Goal: Check status: Check status

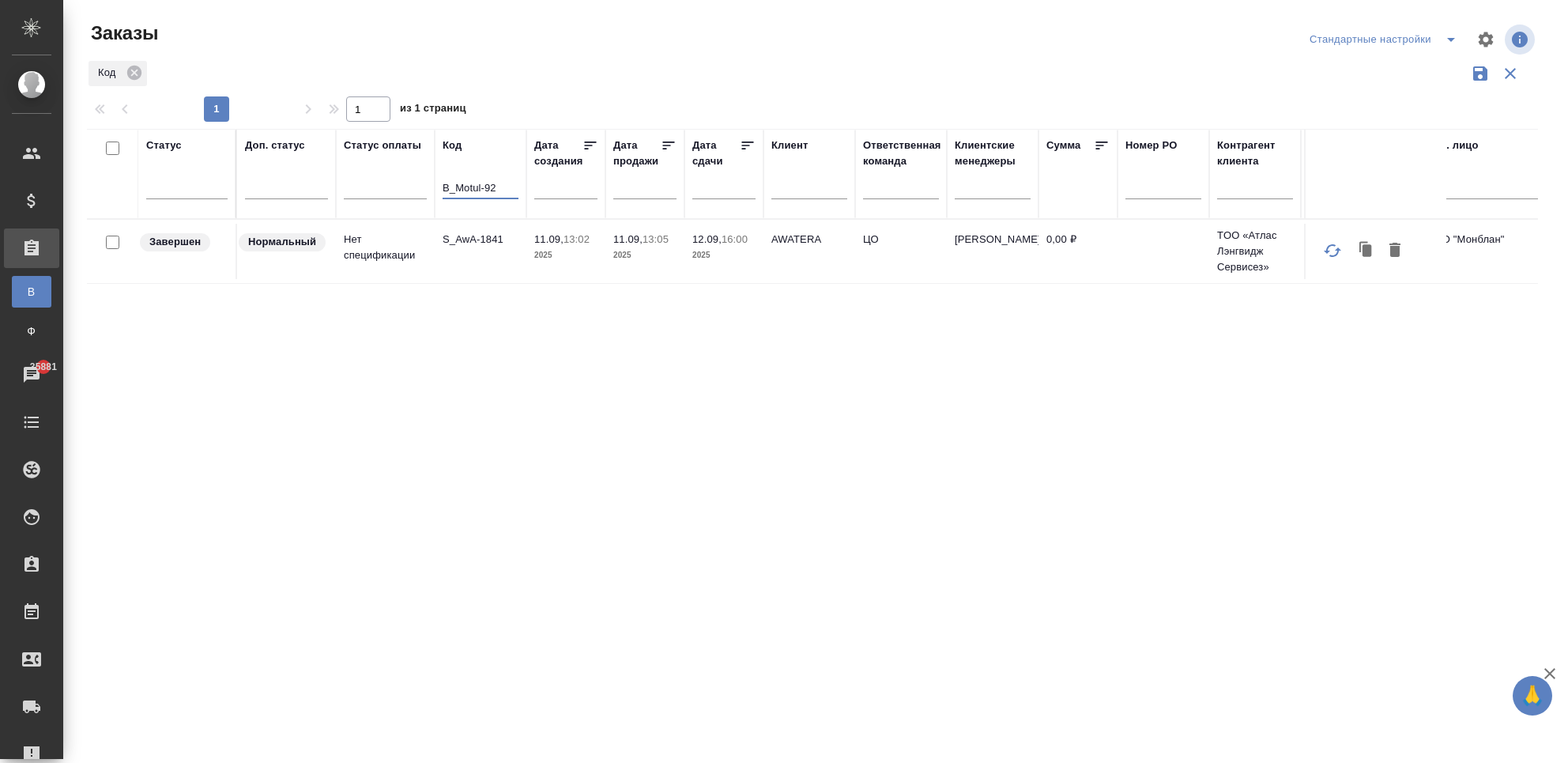
type input "B_Motul-92"
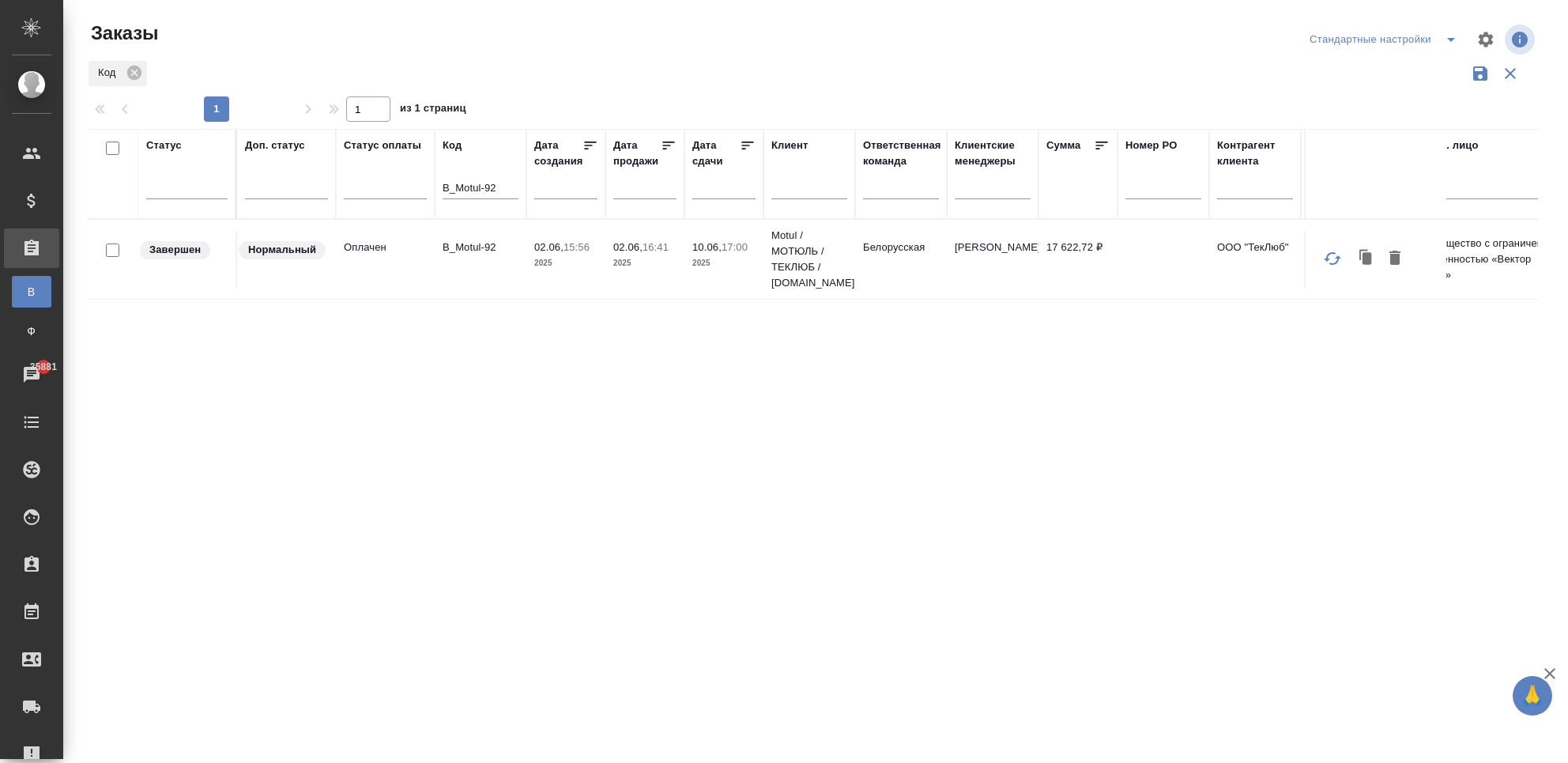
click at [557, 281] on td "02.06, 15:56 2025" at bounding box center [566, 259] width 79 height 55
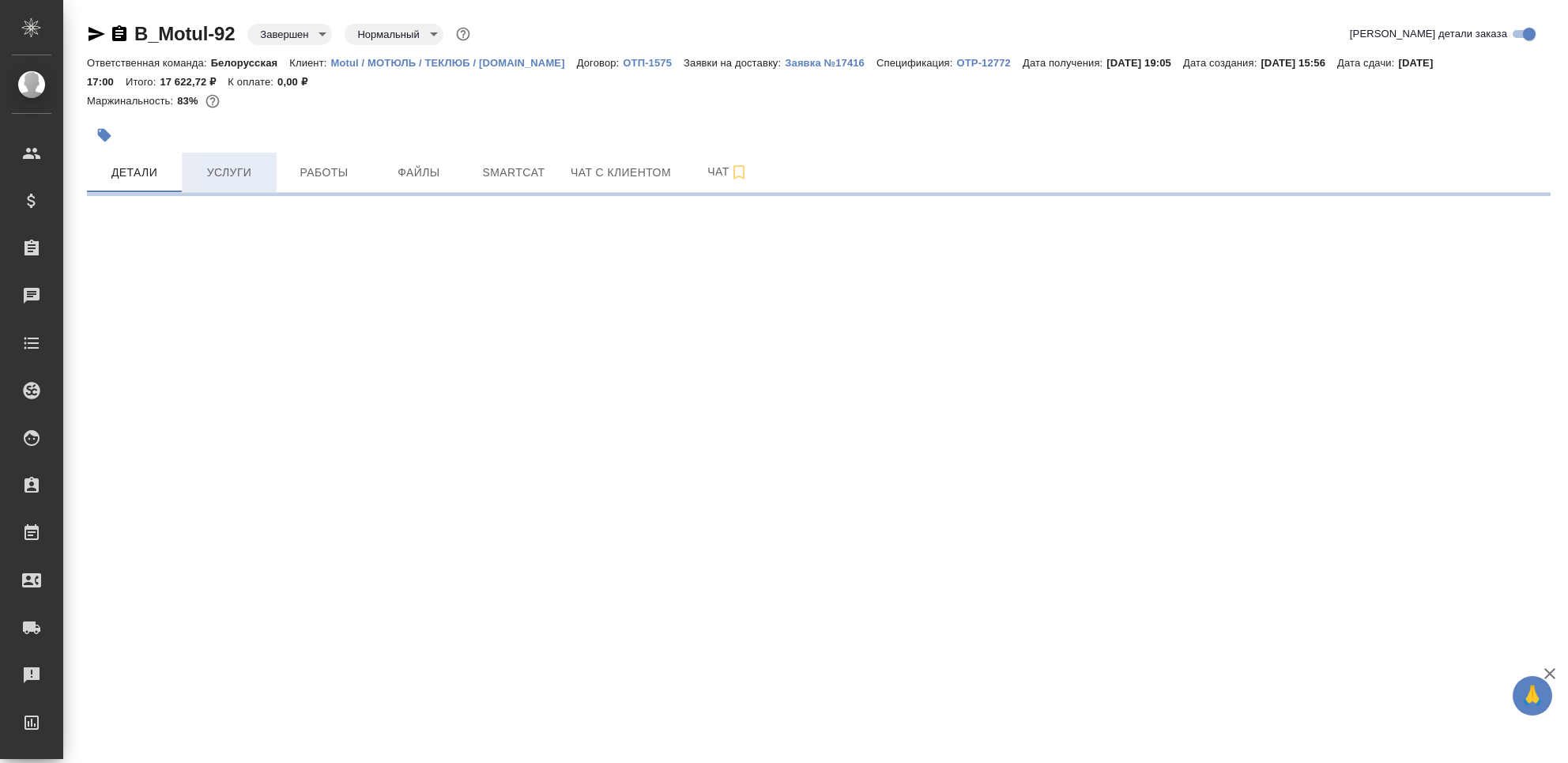
select select "RU"
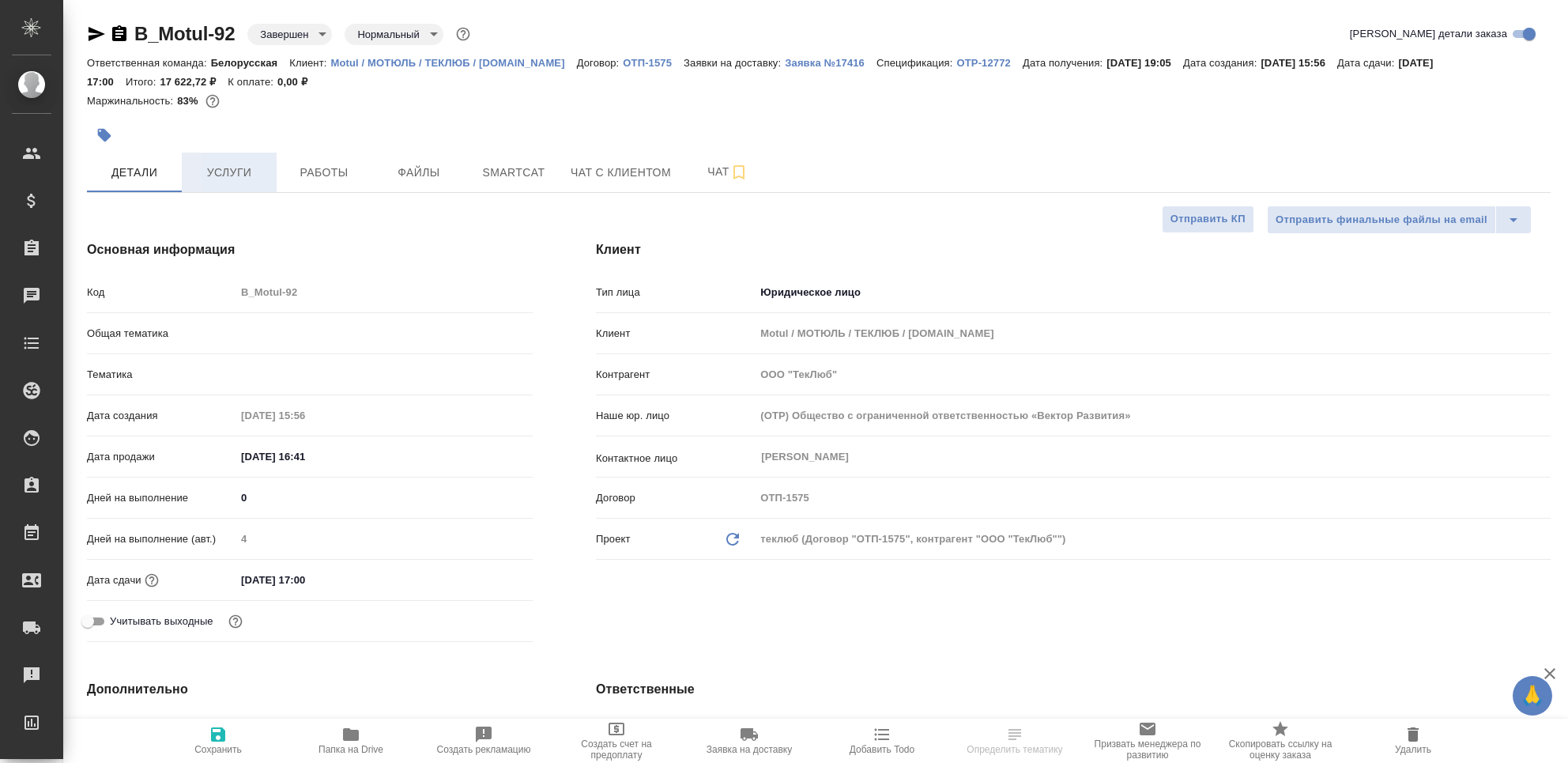
type textarea "x"
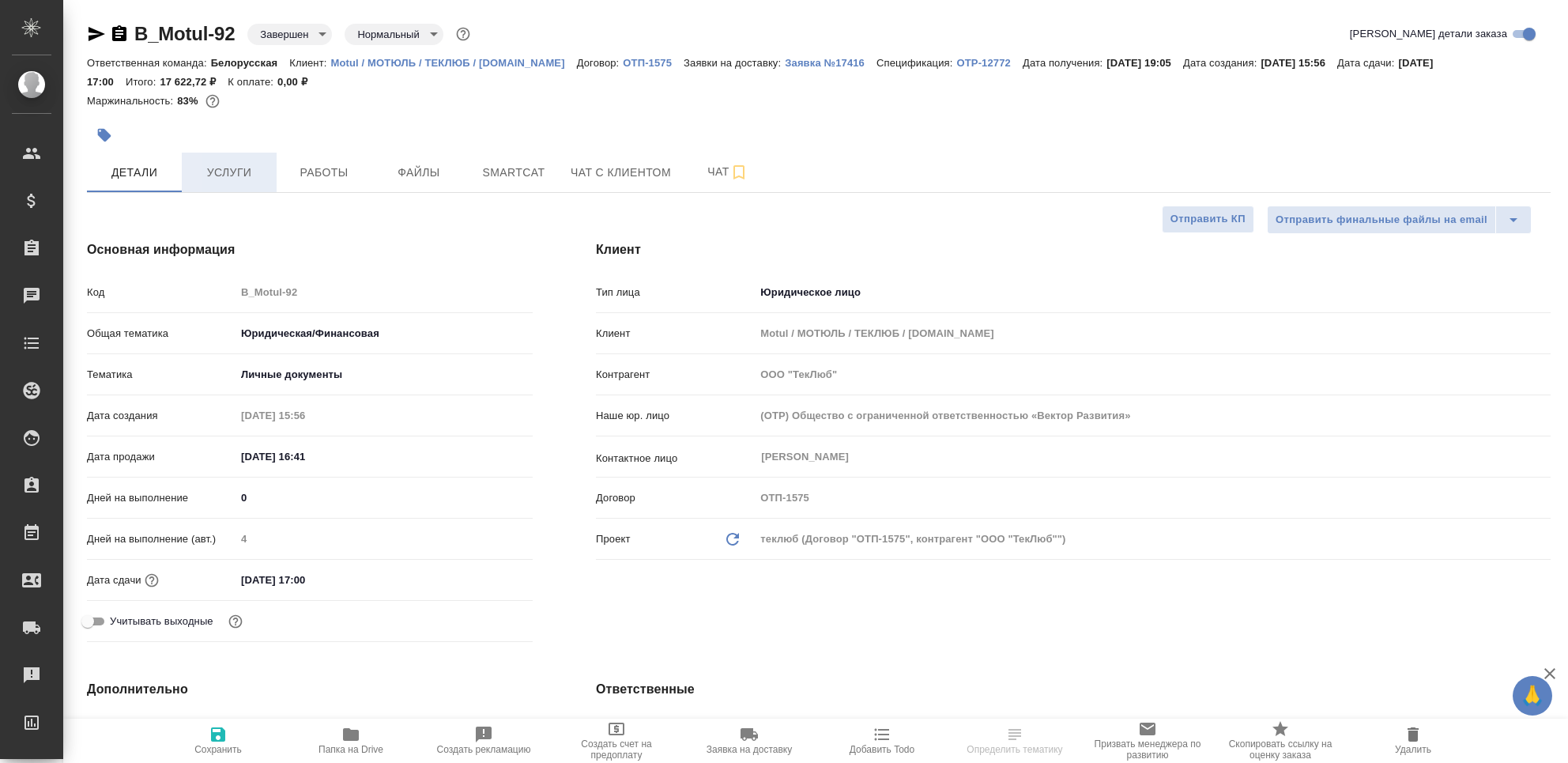
type textarea "x"
type input "[PERSON_NAME]"
click at [238, 165] on span "Услуги" at bounding box center [229, 172] width 76 height 20
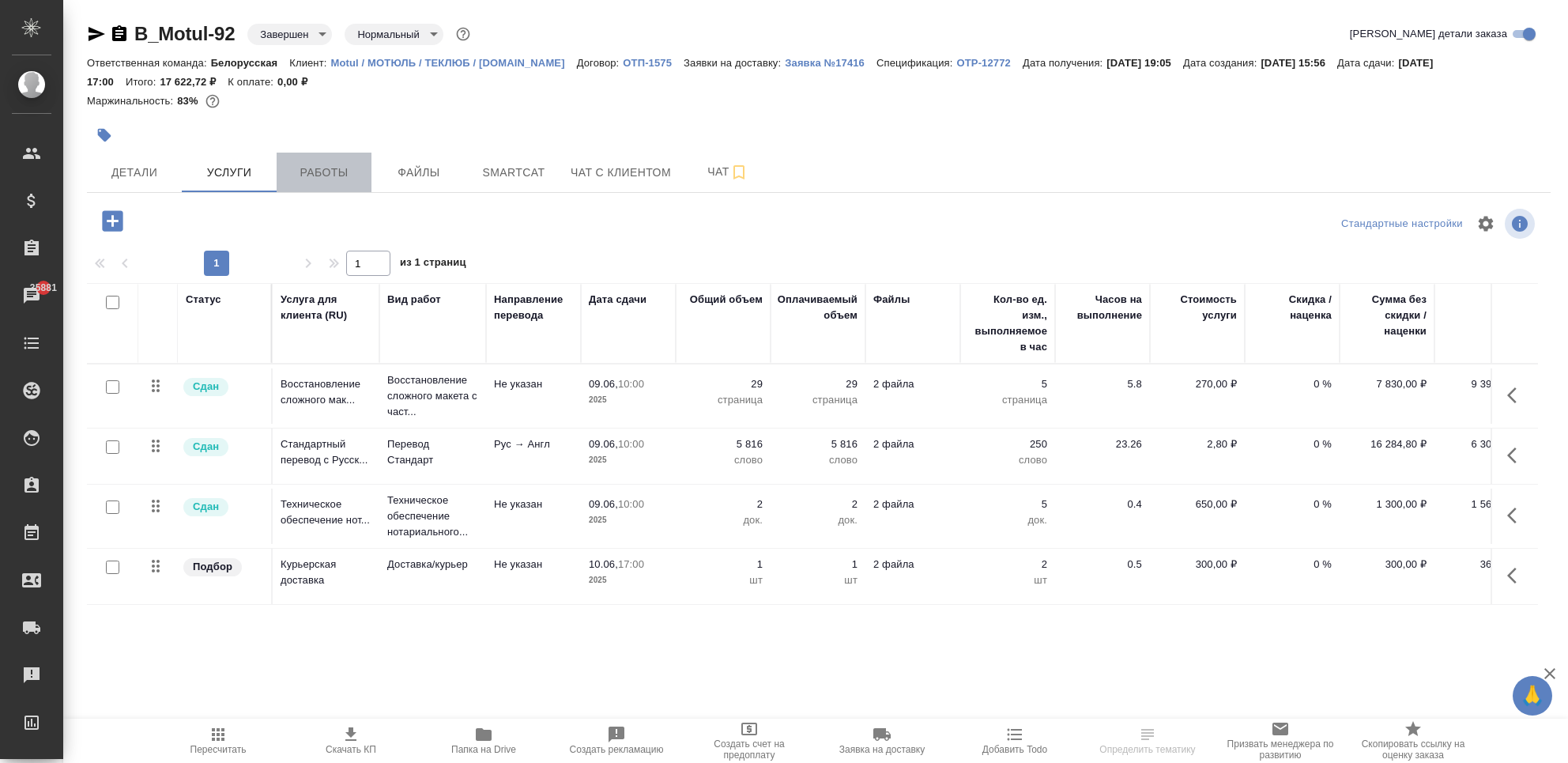
click at [330, 174] on span "Работы" at bounding box center [323, 172] width 76 height 20
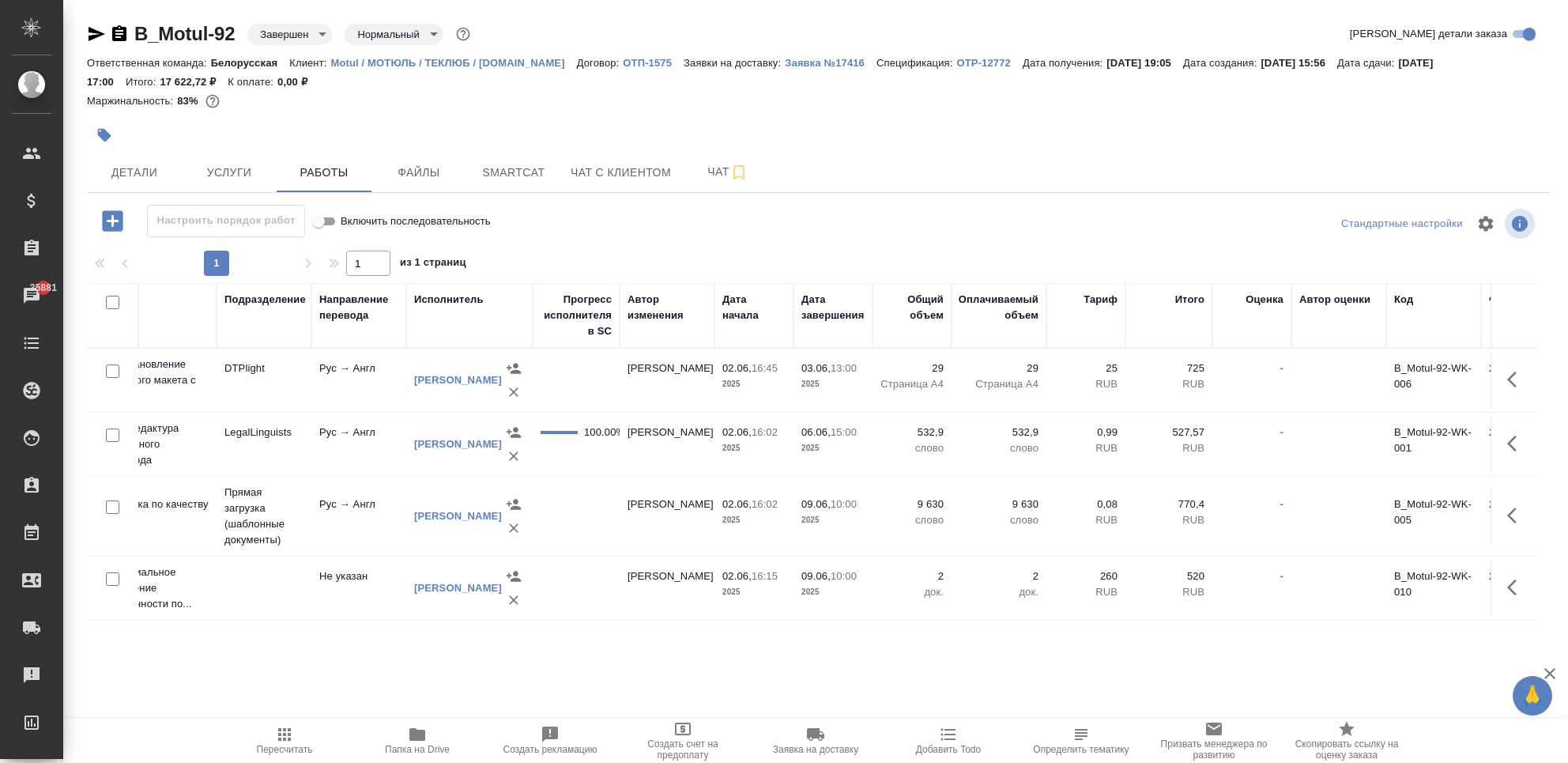
scroll to position [0, 338]
